Goal: Task Accomplishment & Management: Use online tool/utility

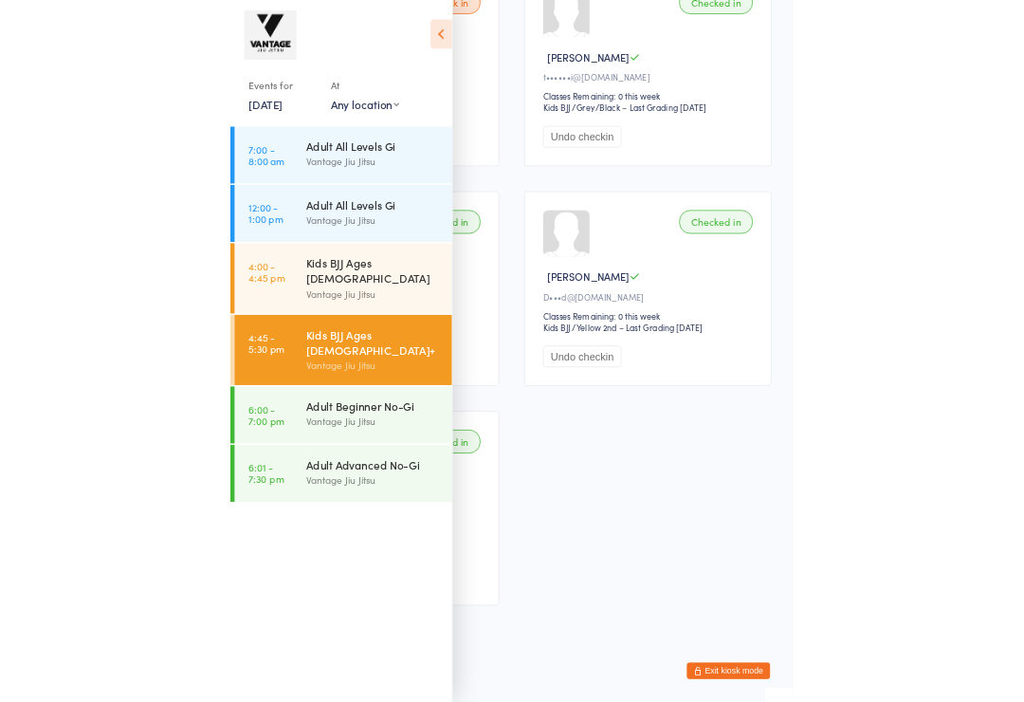
scroll to position [378, 0]
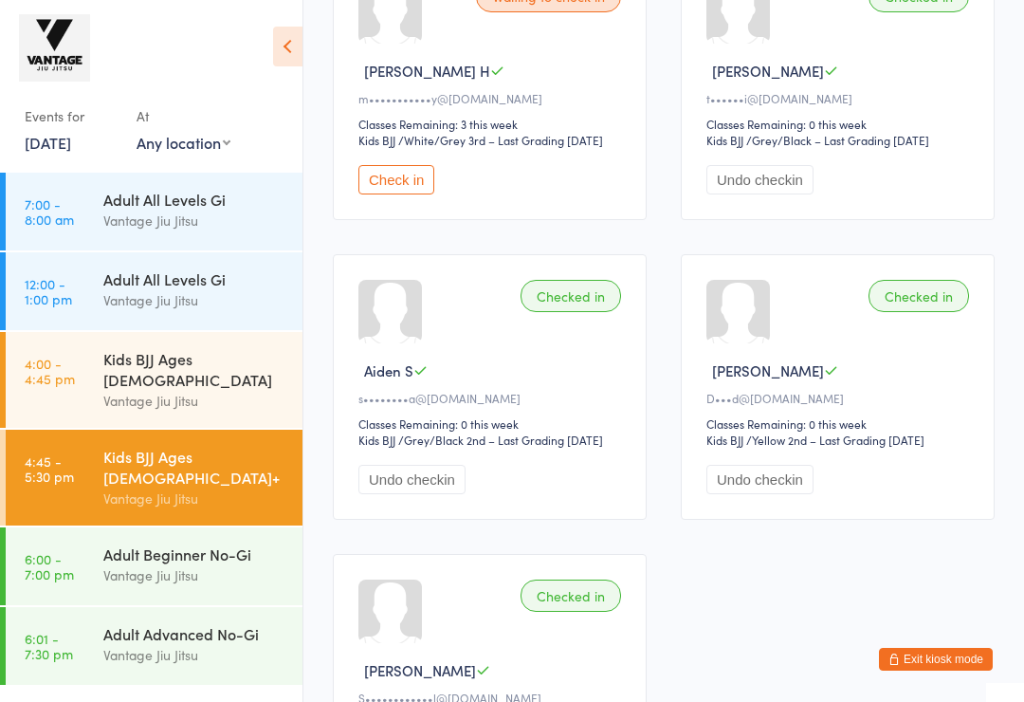
click at [199, 564] on div "Vantage Jiu Jitsu" at bounding box center [194, 575] width 183 height 22
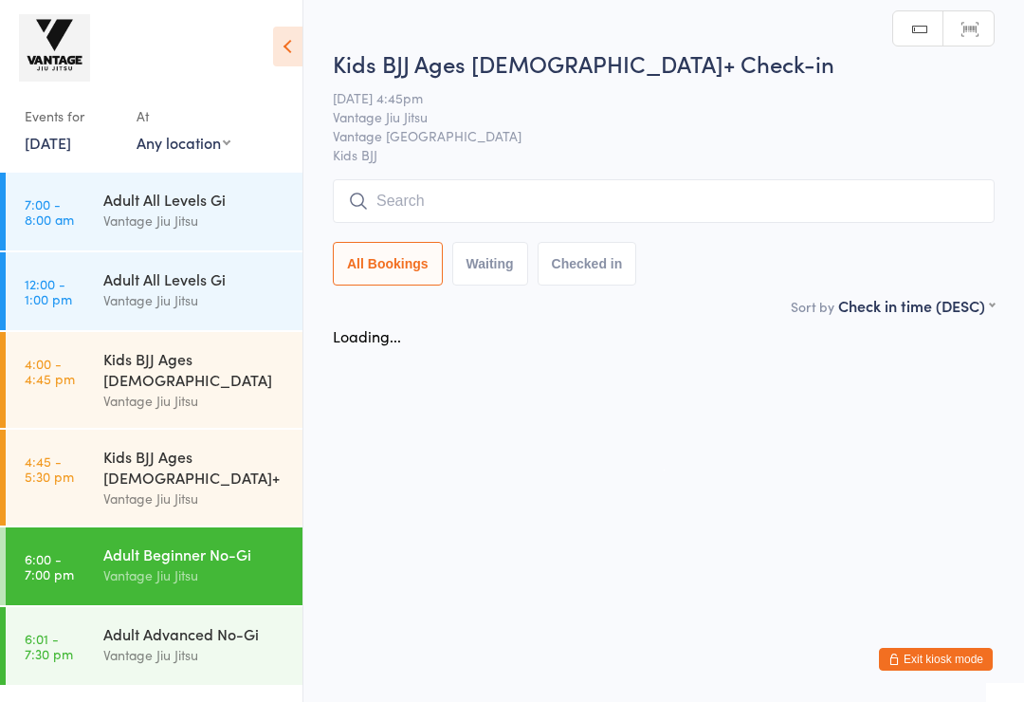
click at [171, 701] on html "You have now entered Kiosk Mode. Members will be able to check themselves in us…" at bounding box center [512, 351] width 1024 height 702
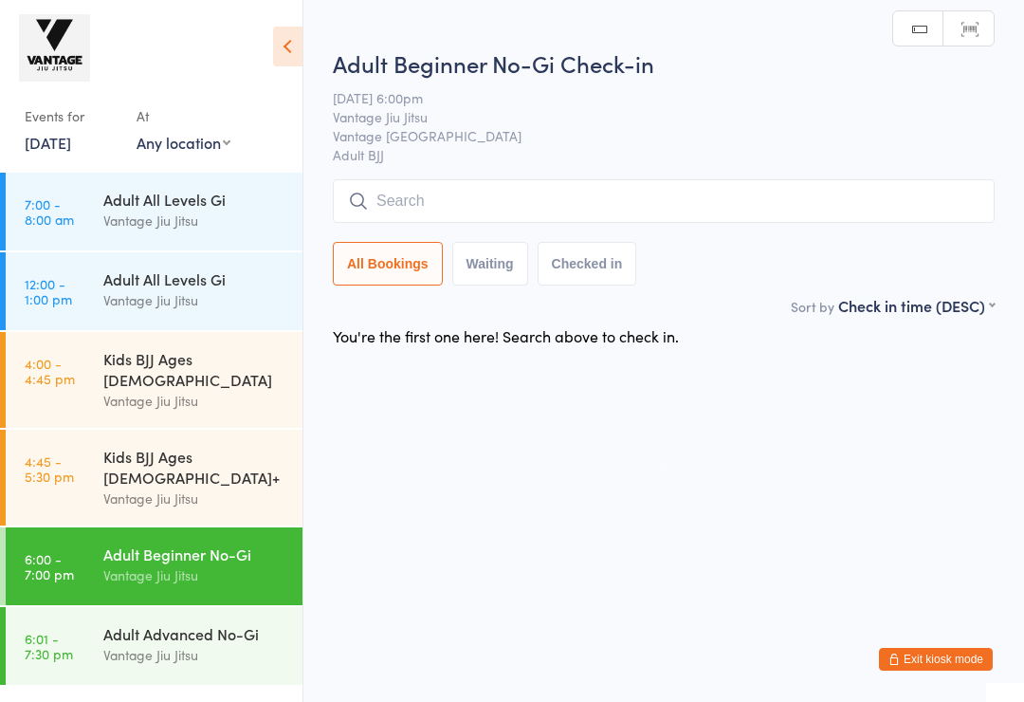
click at [165, 623] on div "Adult Advanced No-Gi" at bounding box center [194, 633] width 183 height 21
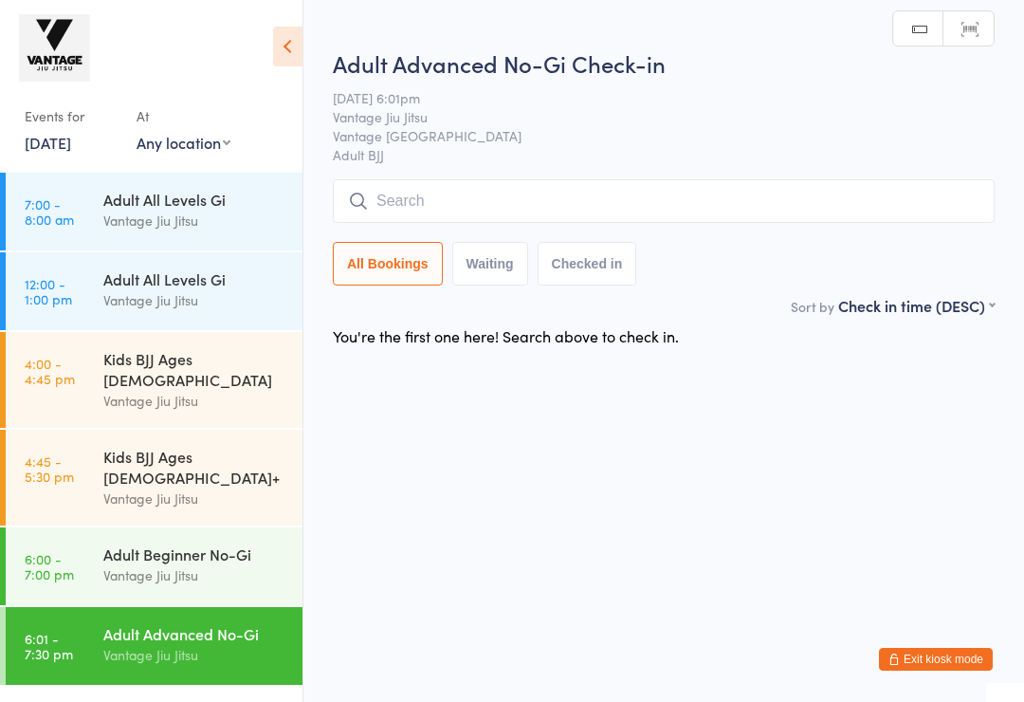
click at [522, 195] on input "search" at bounding box center [664, 201] width 662 height 44
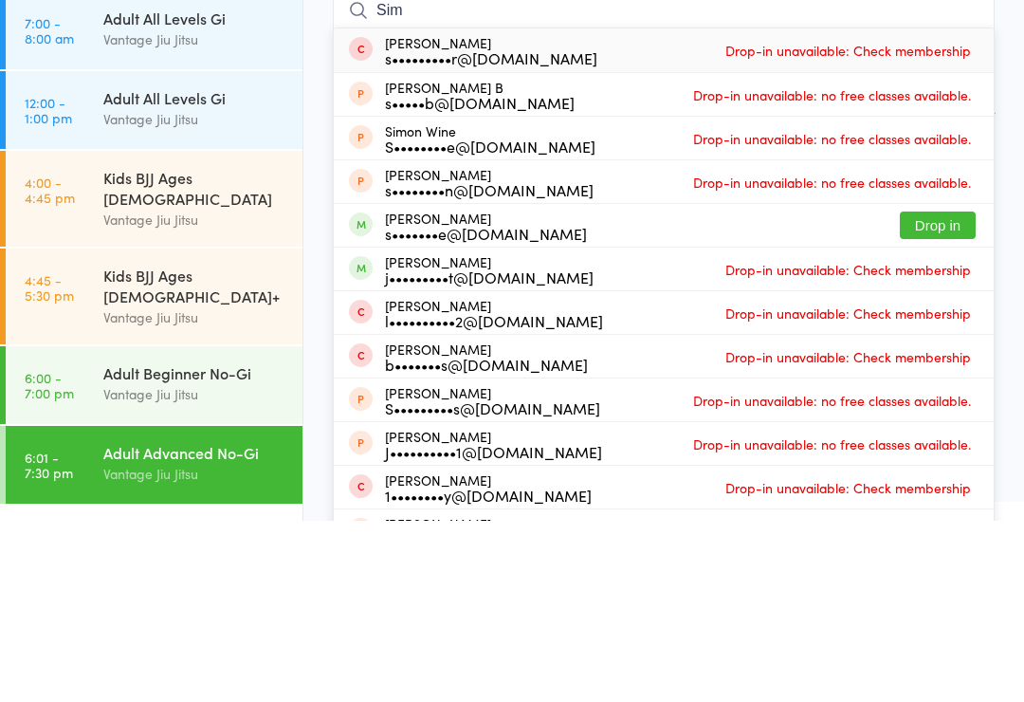
type input "Sim"
click at [940, 393] on button "Drop in" at bounding box center [938, 406] width 76 height 27
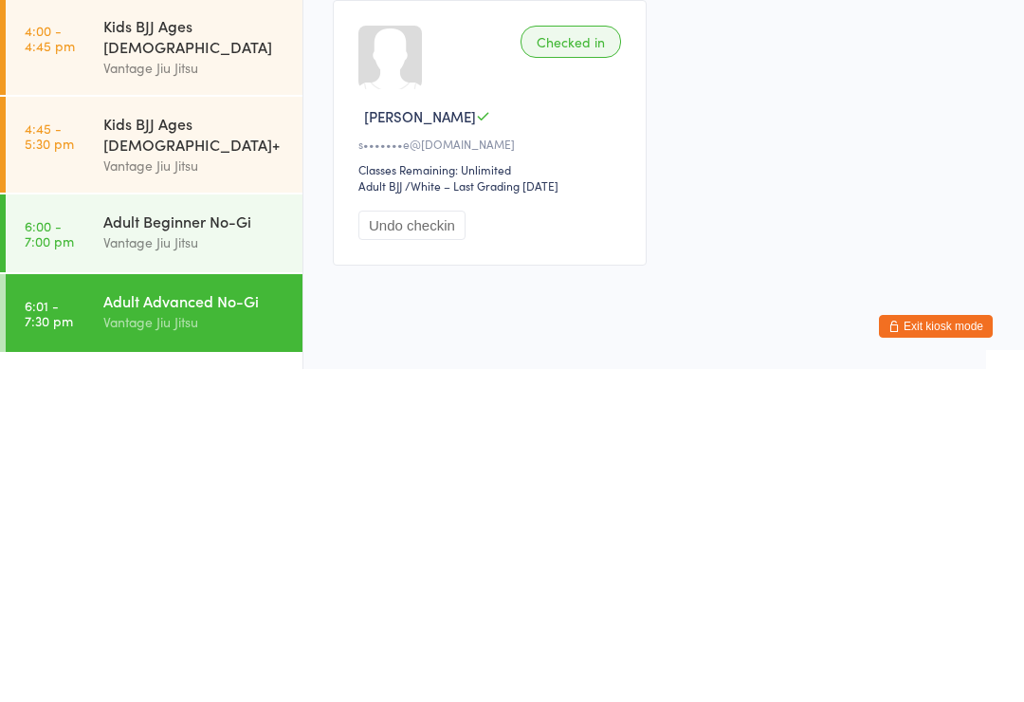
scroll to position [53, 0]
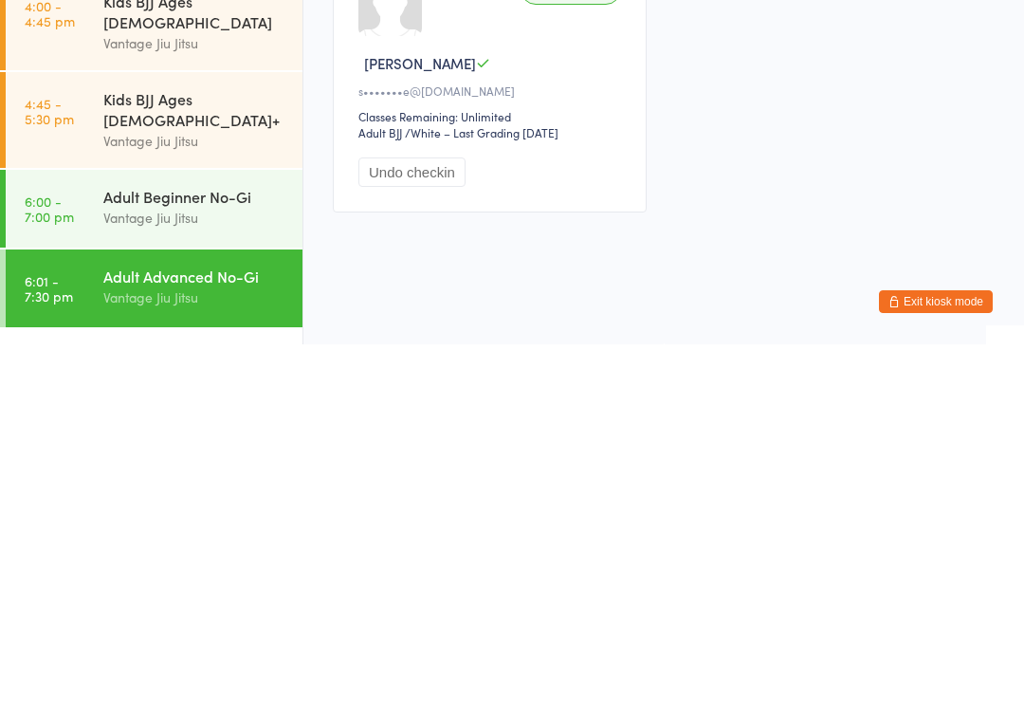
click at [241, 543] on div "Adult Beginner No-Gi" at bounding box center [194, 553] width 183 height 21
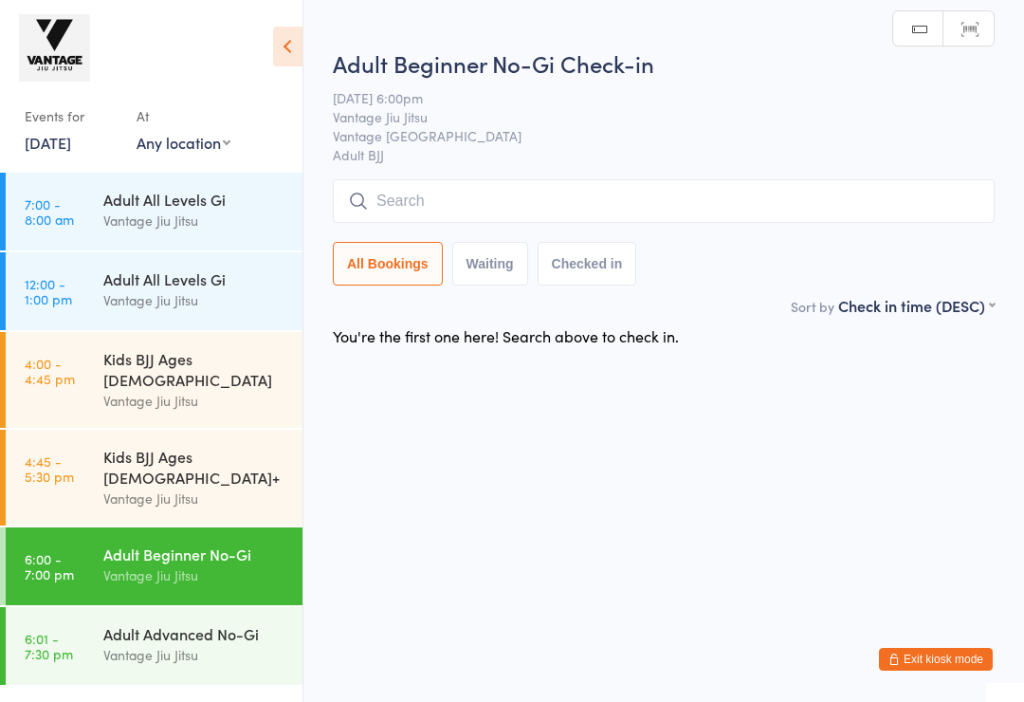
click at [495, 209] on input "search" at bounding box center [664, 201] width 662 height 44
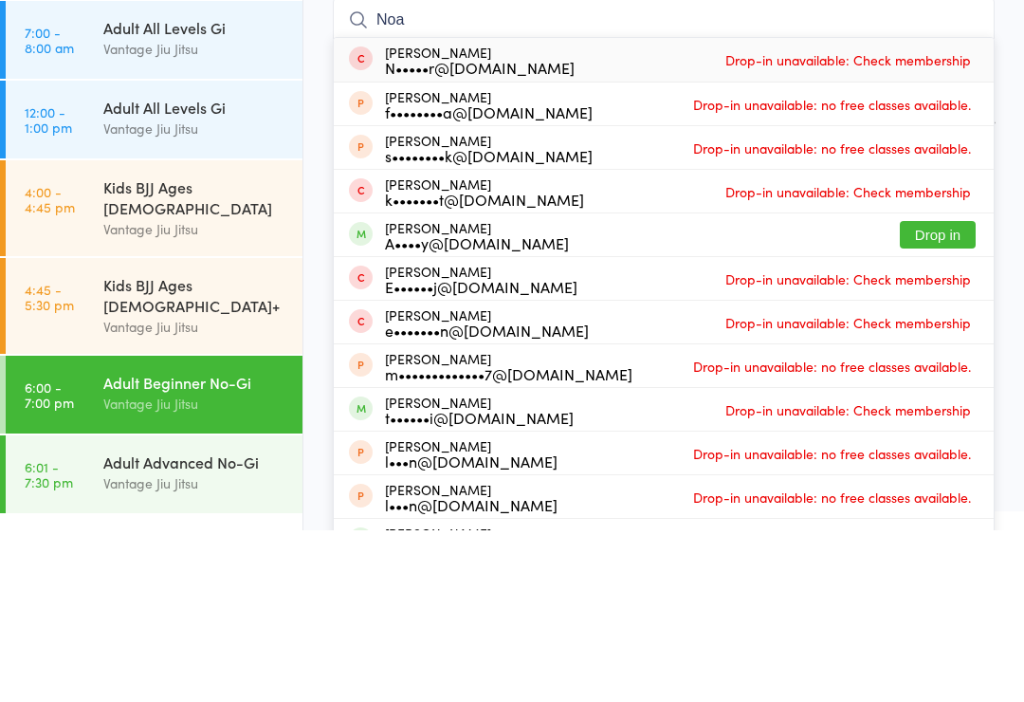
type input "Noa"
click at [925, 393] on button "Drop in" at bounding box center [938, 406] width 76 height 27
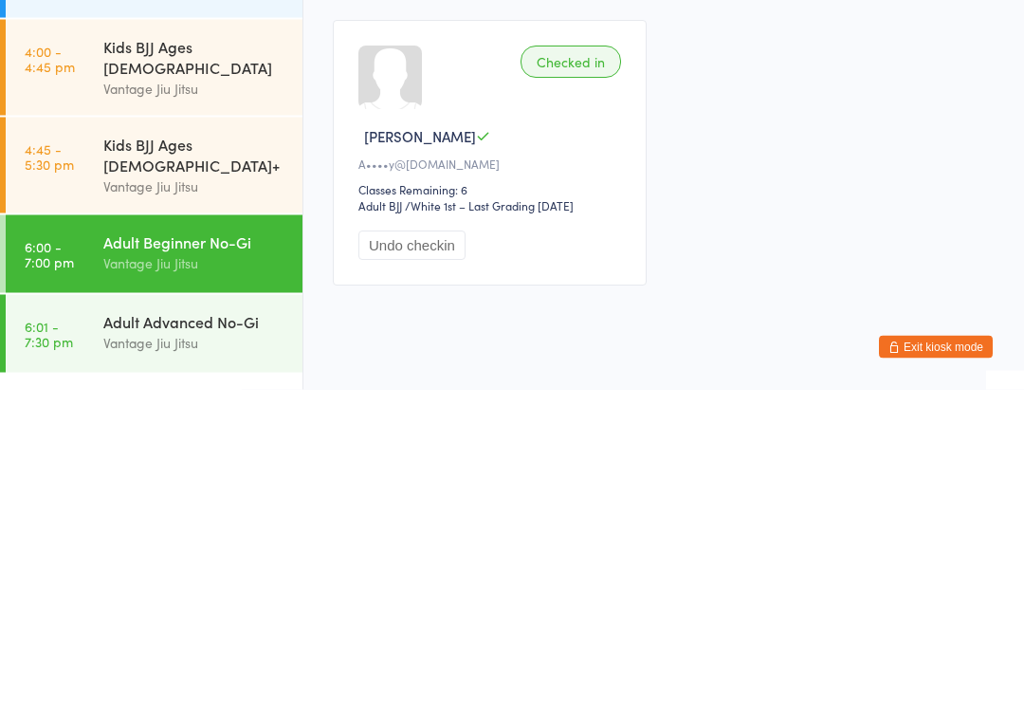
click at [221, 644] on div "Vantage Jiu Jitsu" at bounding box center [194, 655] width 183 height 22
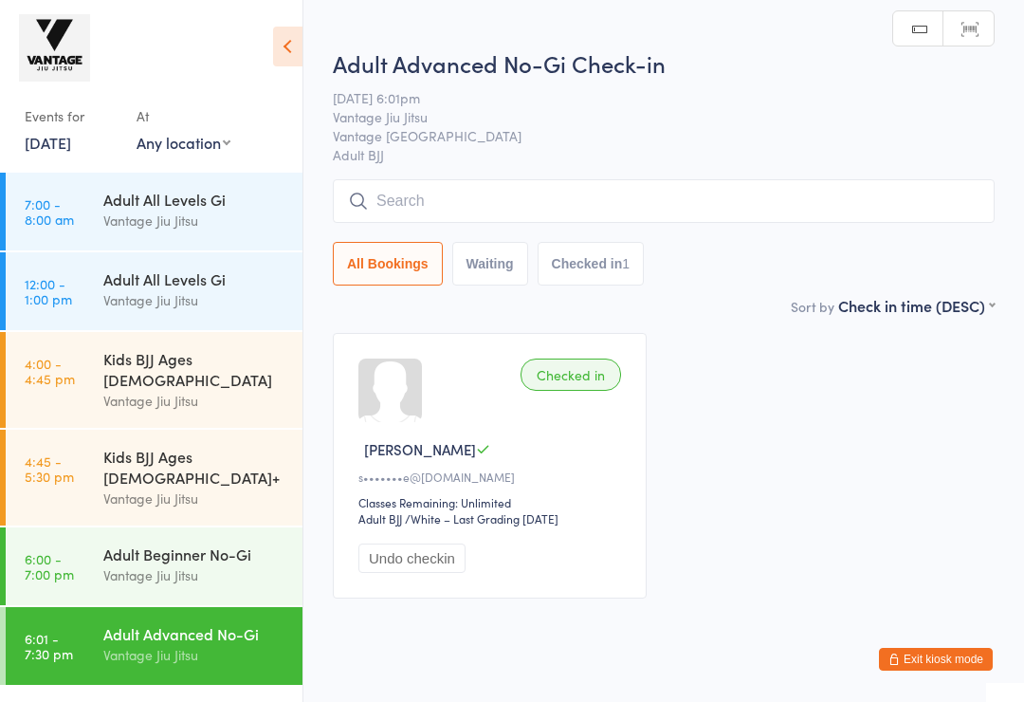
click at [493, 177] on div "Adult Advanced No-Gi Check-in [DATE] 6:01pm Vantage Jiu Jitsu Vantage Bondi Jun…" at bounding box center [664, 170] width 662 height 247
click at [496, 199] on input "search" at bounding box center [664, 201] width 662 height 44
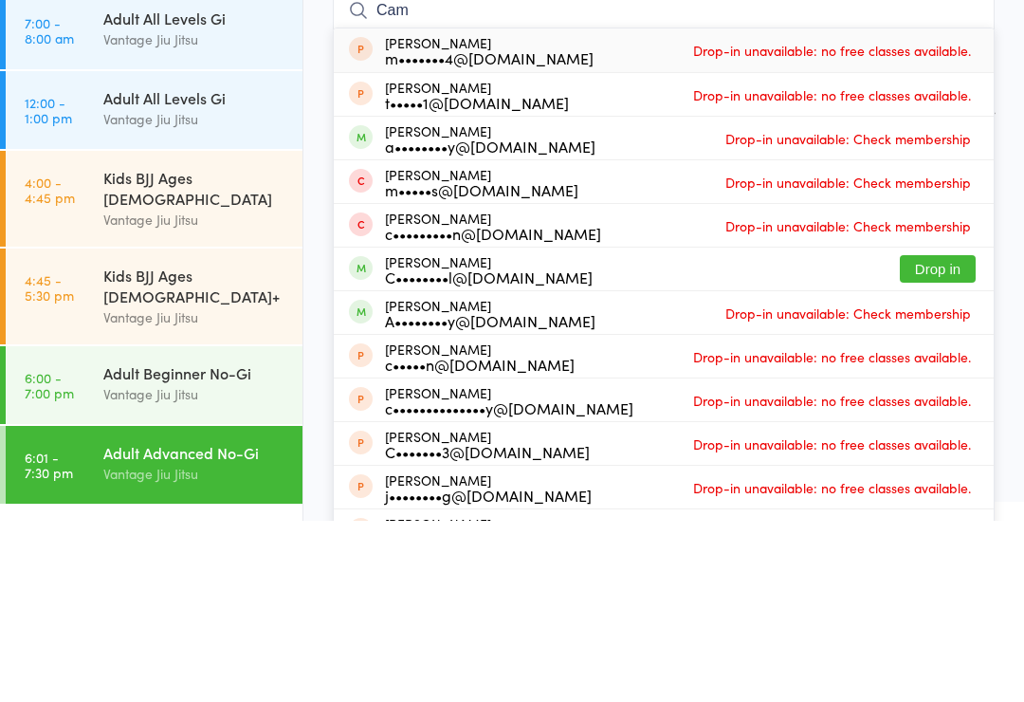
type input "Cam"
click at [938, 436] on button "Drop in" at bounding box center [938, 449] width 76 height 27
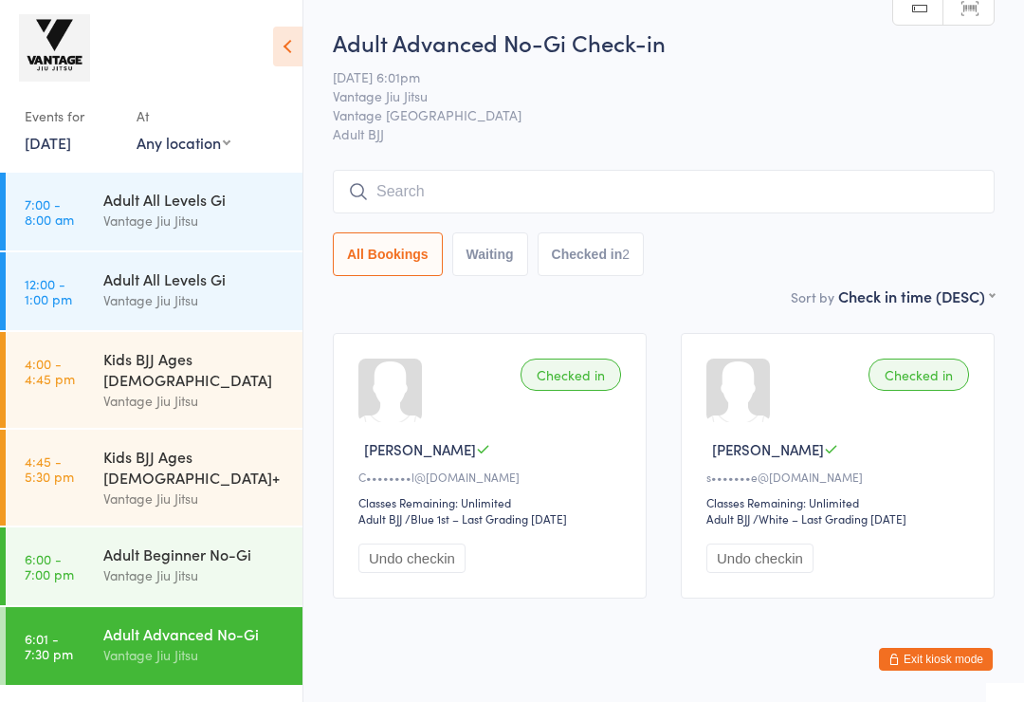
click at [663, 119] on span "Vantage [GEOGRAPHIC_DATA]" at bounding box center [649, 114] width 632 height 19
click at [212, 564] on div "Vantage Jiu Jitsu" at bounding box center [194, 575] width 183 height 22
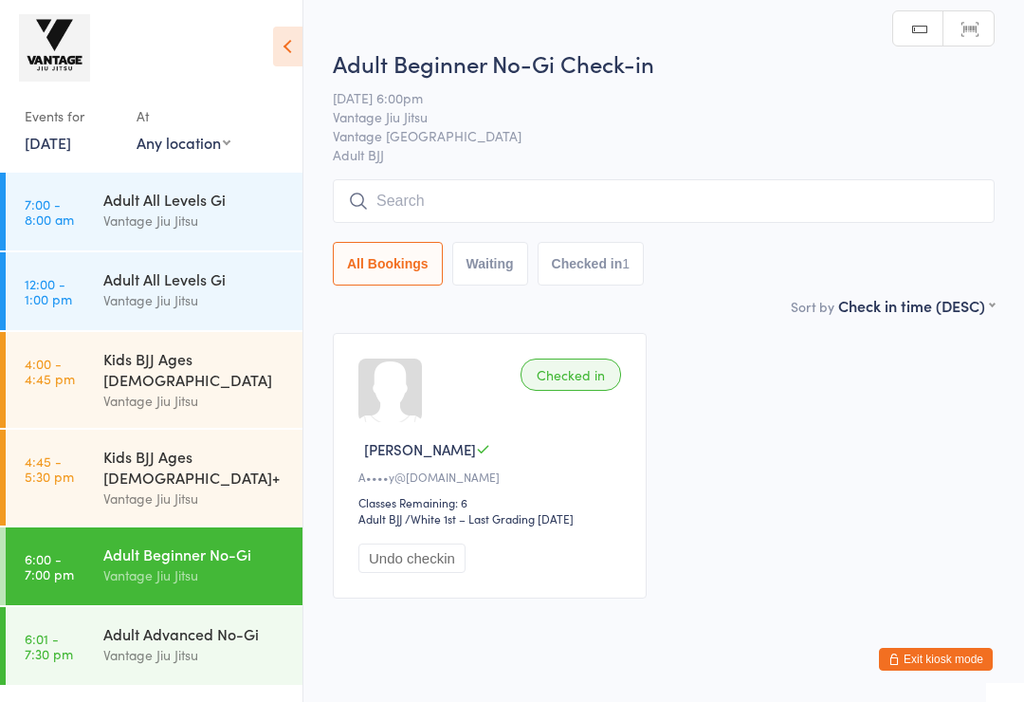
click at [536, 211] on input "search" at bounding box center [664, 201] width 662 height 44
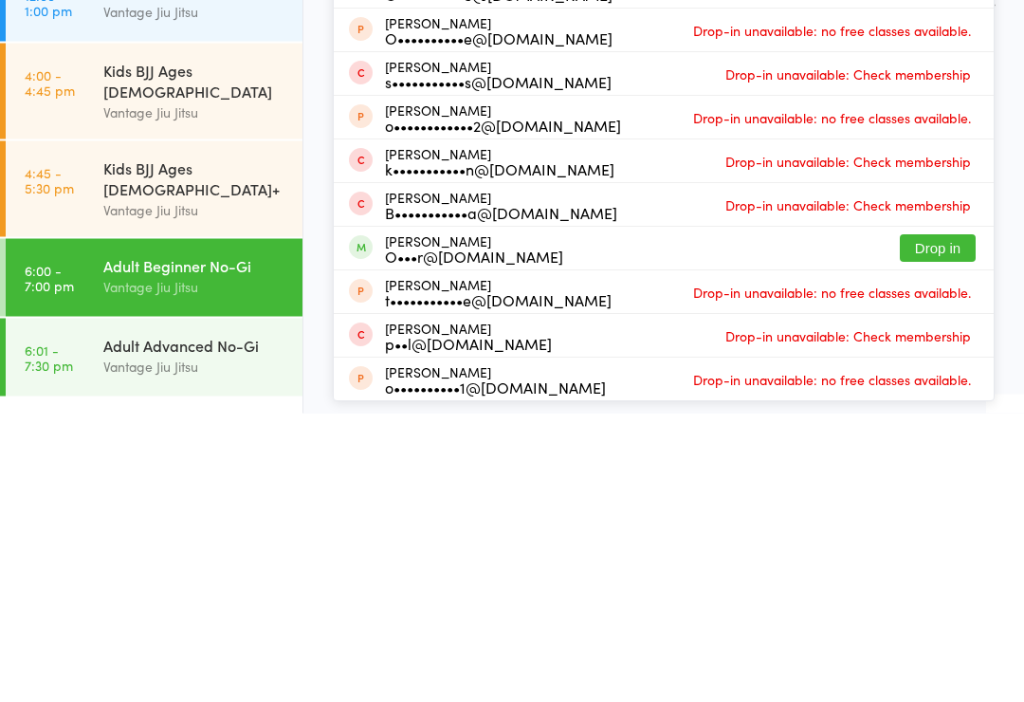
type input "Oscar"
click at [950, 523] on button "Drop in" at bounding box center [938, 536] width 76 height 27
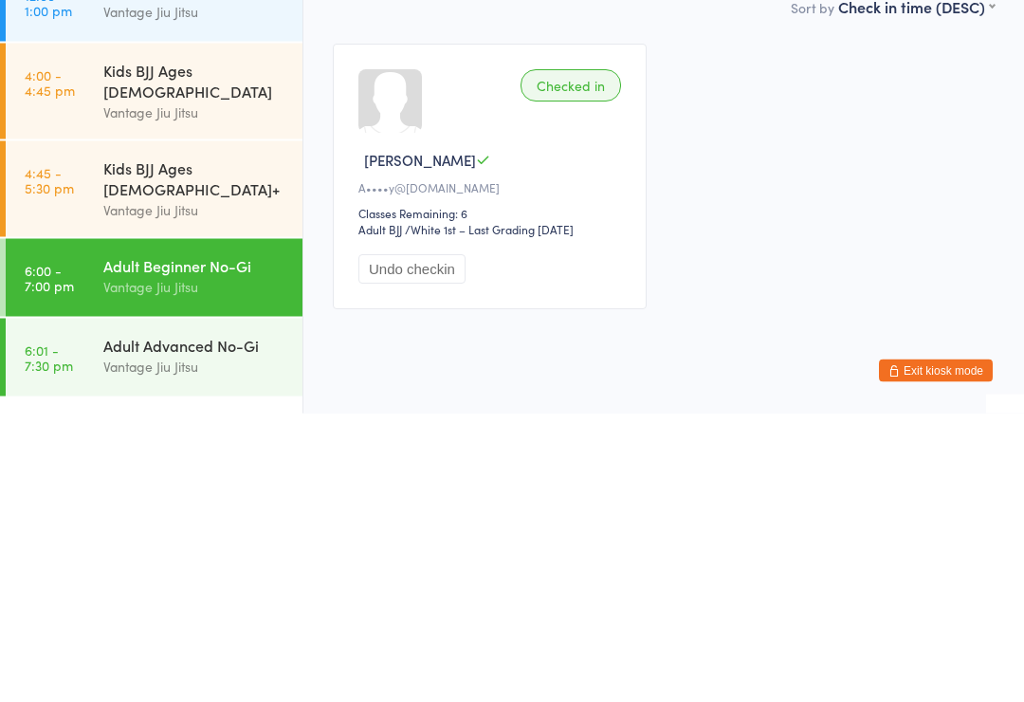
scroll to position [53, 0]
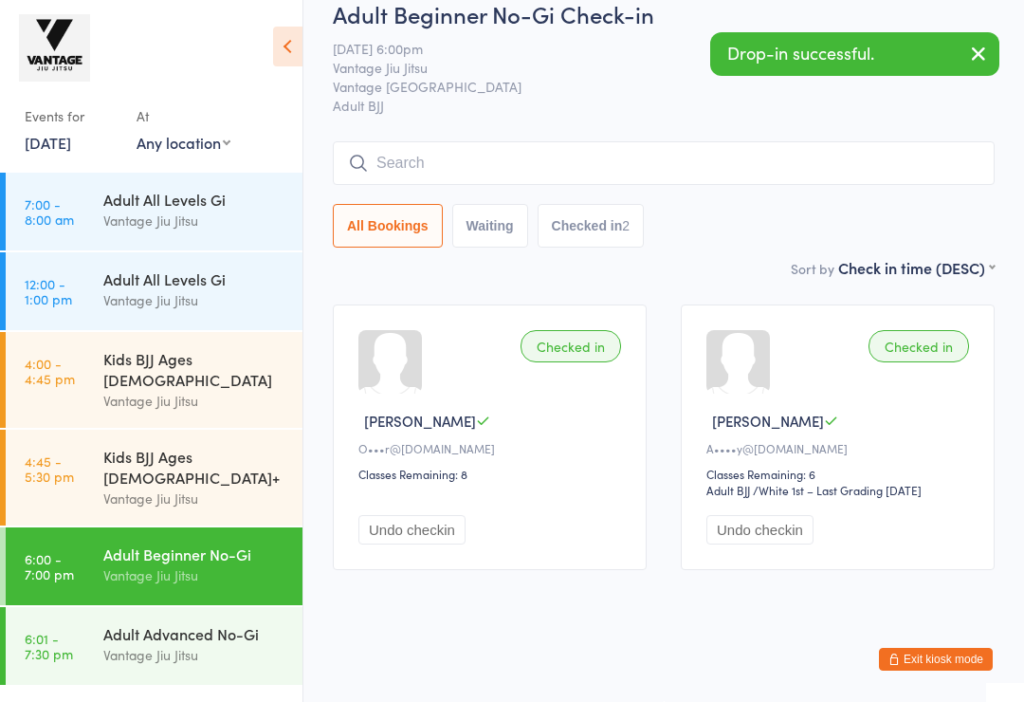
click at [153, 623] on div "Adult Advanced No-Gi" at bounding box center [194, 633] width 183 height 21
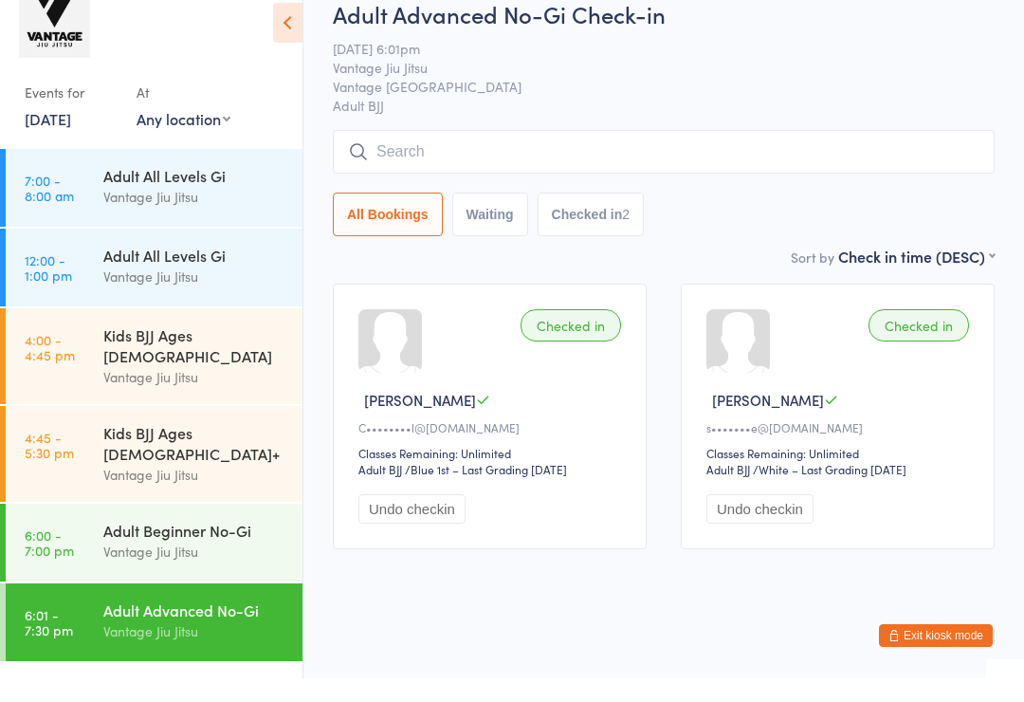
scroll to position [24, 0]
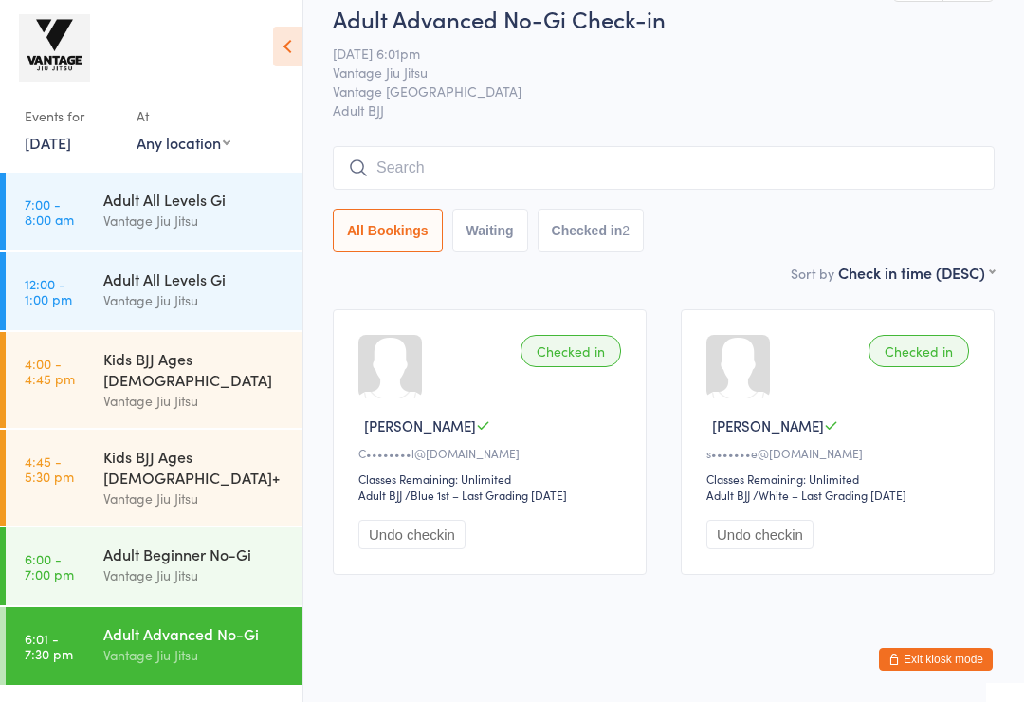
click at [658, 61] on span "[DATE] 6:01pm" at bounding box center [649, 53] width 632 height 19
click at [486, 164] on input "search" at bounding box center [664, 168] width 662 height 44
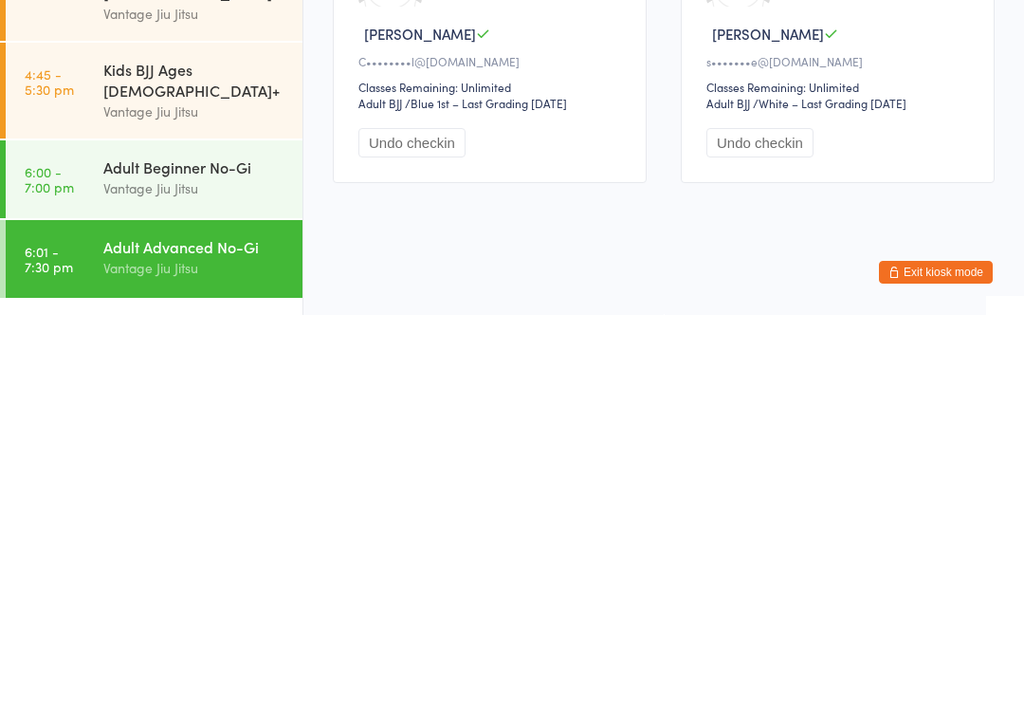
scroll to position [53, 0]
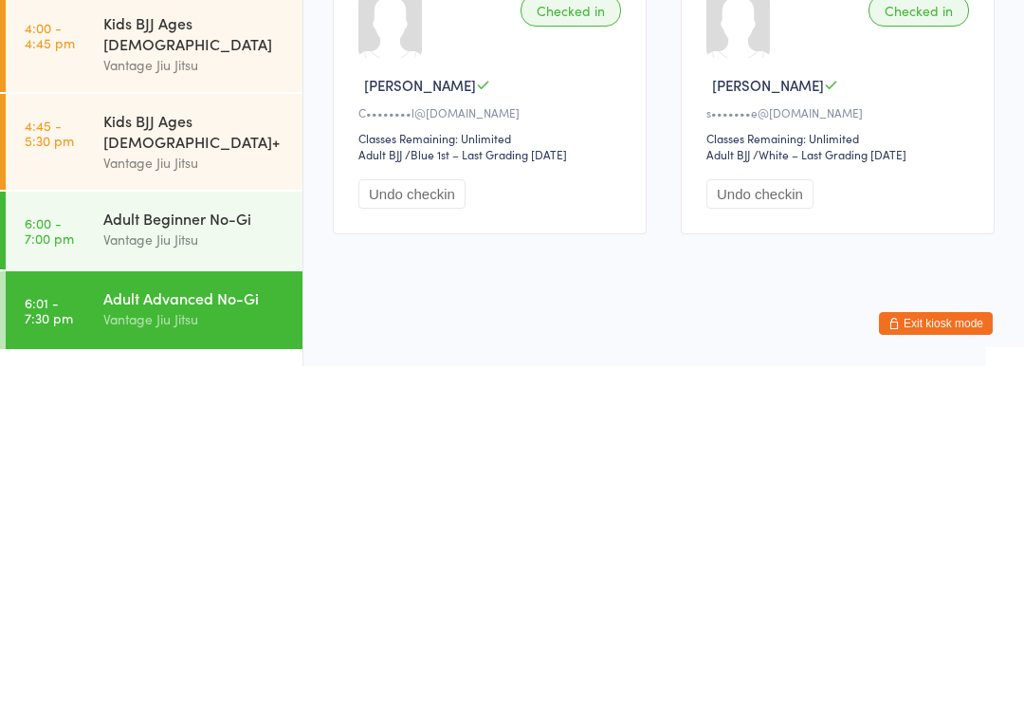
click at [254, 543] on div "Adult Beginner No-Gi" at bounding box center [194, 553] width 183 height 21
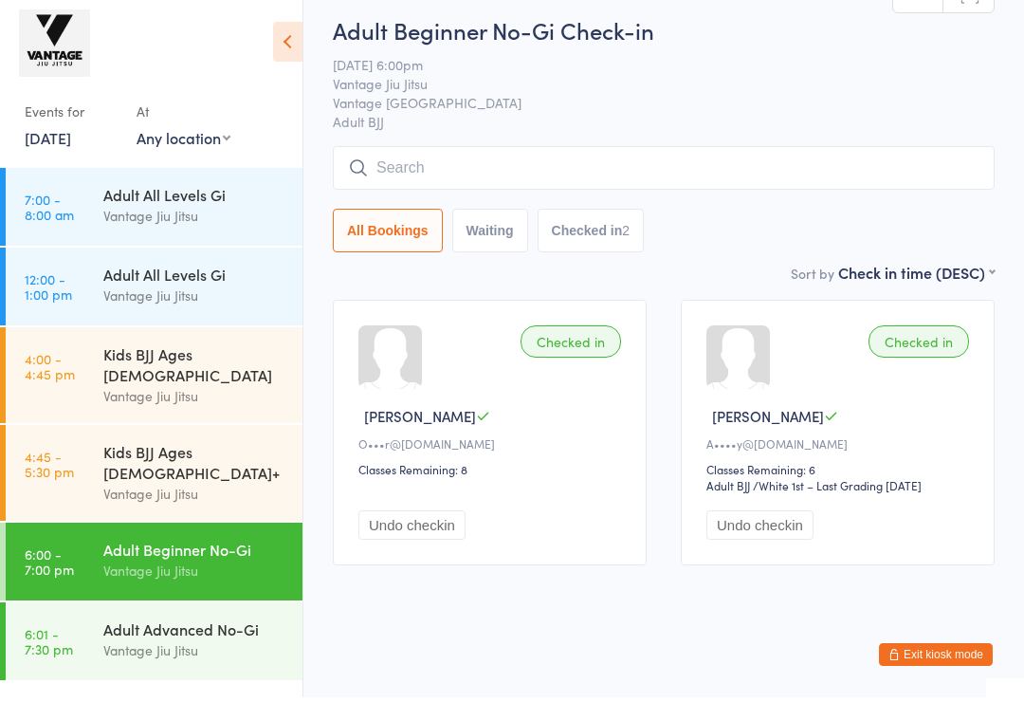
scroll to position [24, 0]
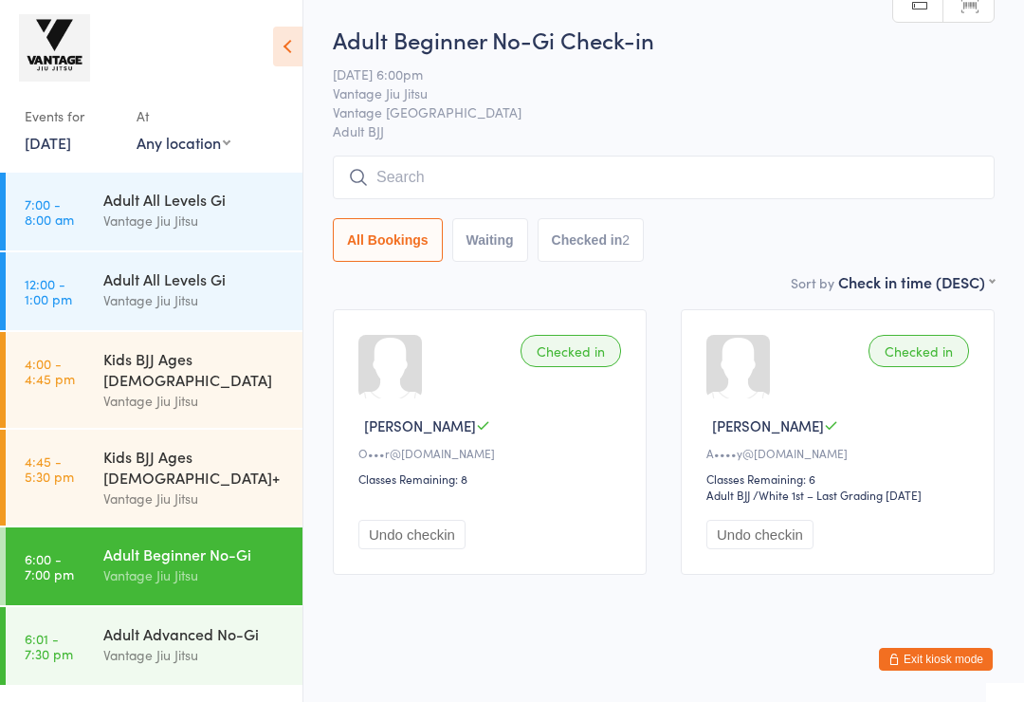
click at [281, 623] on div "Adult Advanced No-Gi" at bounding box center [194, 633] width 183 height 21
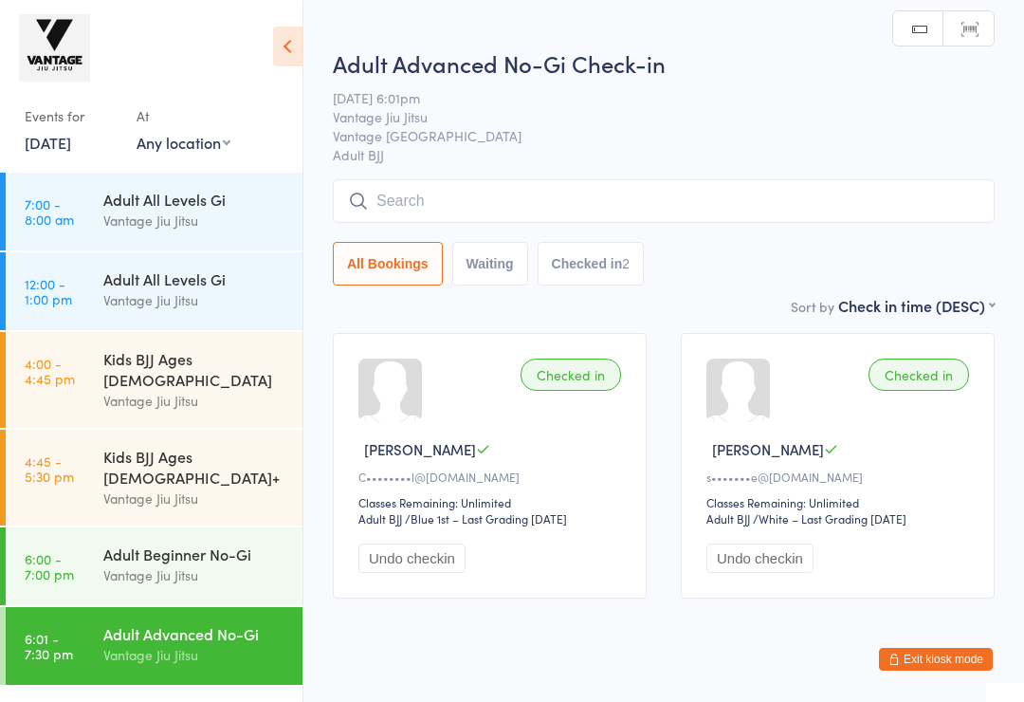
click at [543, 185] on input "search" at bounding box center [664, 201] width 662 height 44
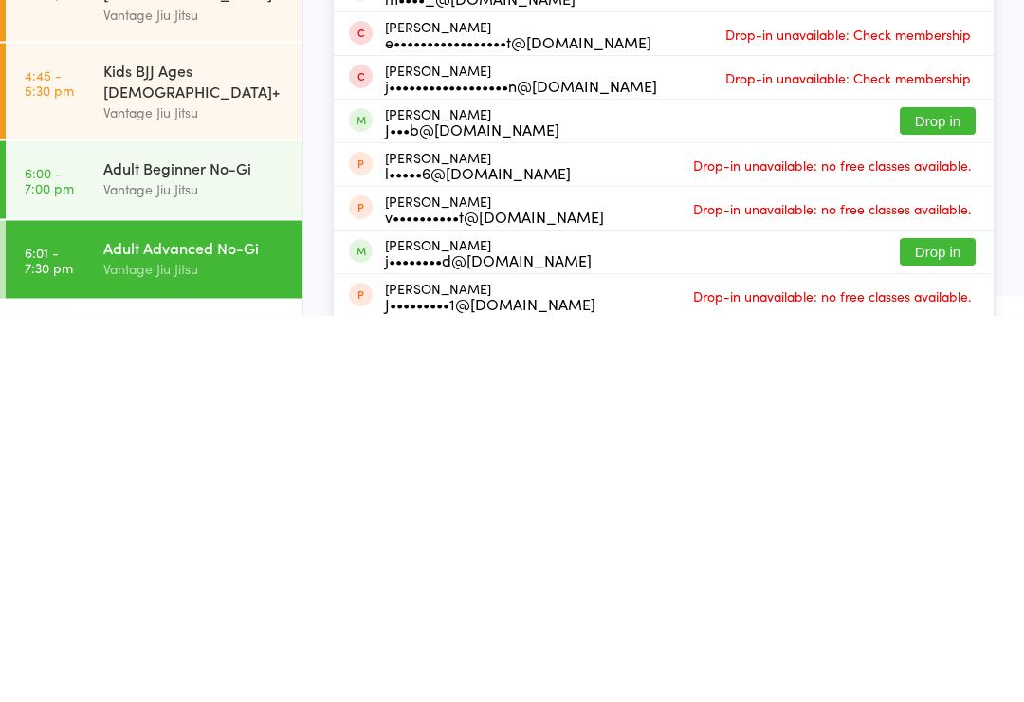
type input "[PERSON_NAME]"
click at [945, 494] on button "Drop in" at bounding box center [938, 507] width 76 height 27
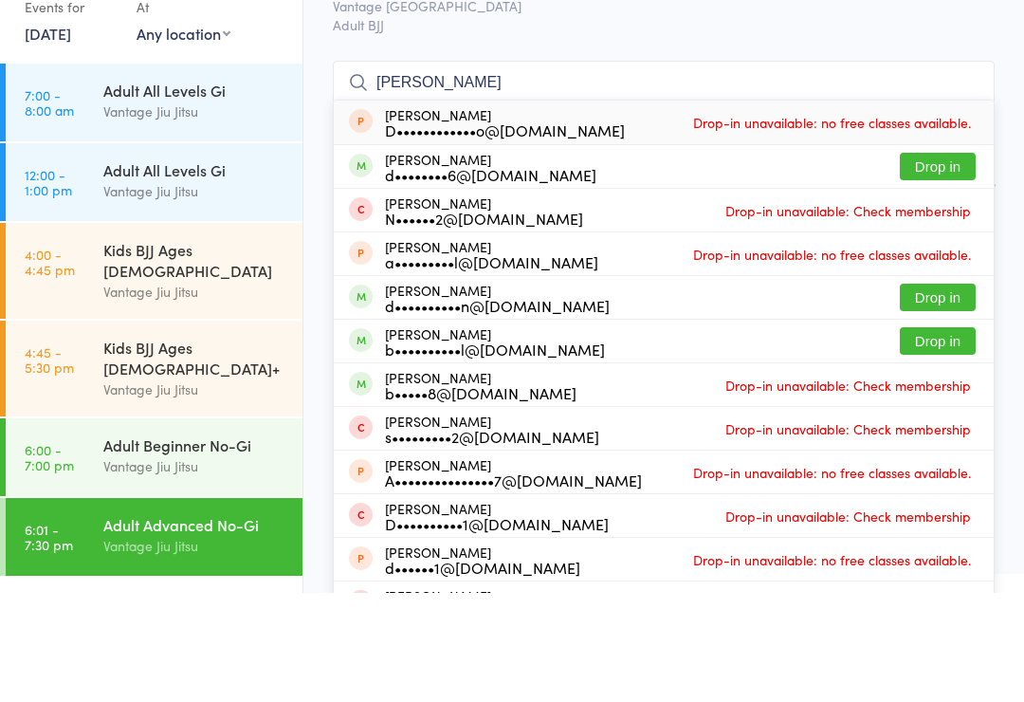
type input "[PERSON_NAME]"
click at [952, 393] on button "Drop in" at bounding box center [938, 406] width 76 height 27
